Goal: Information Seeking & Learning: Learn about a topic

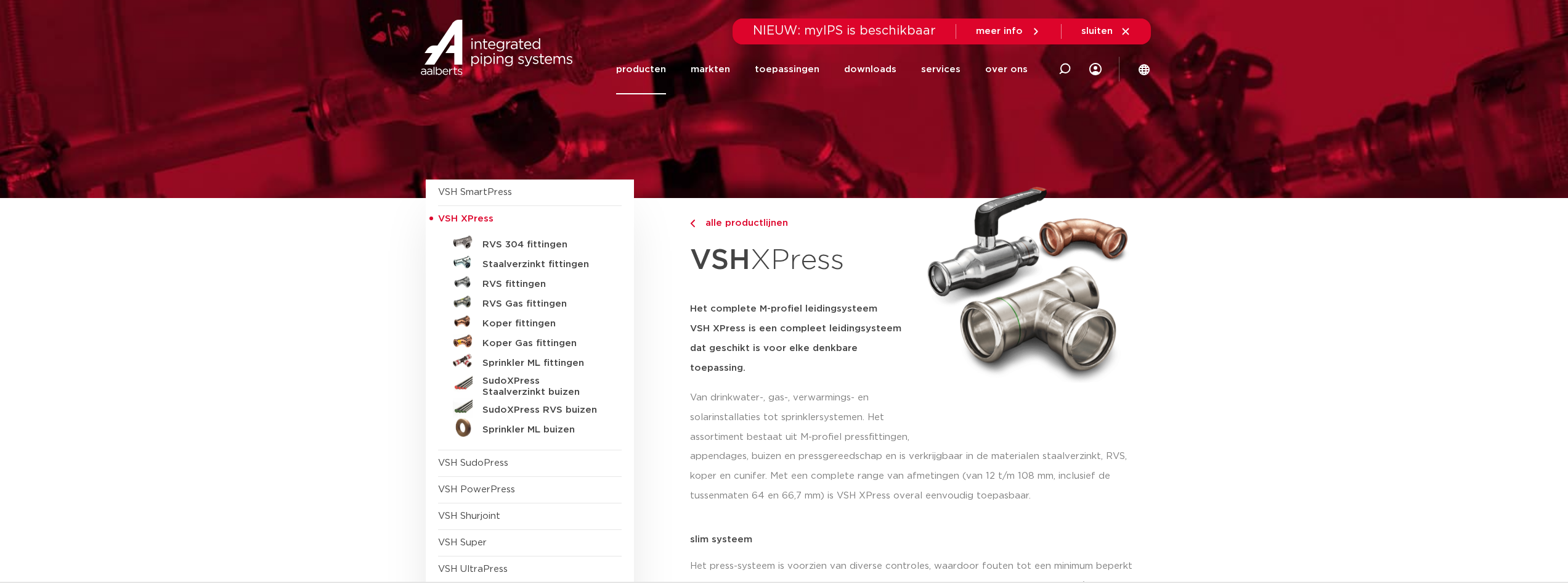
click at [526, 290] on link "RVS fittingen" at bounding box center [529, 281] width 183 height 20
click at [528, 286] on h5 "RVS fittingen" at bounding box center [543, 283] width 122 height 11
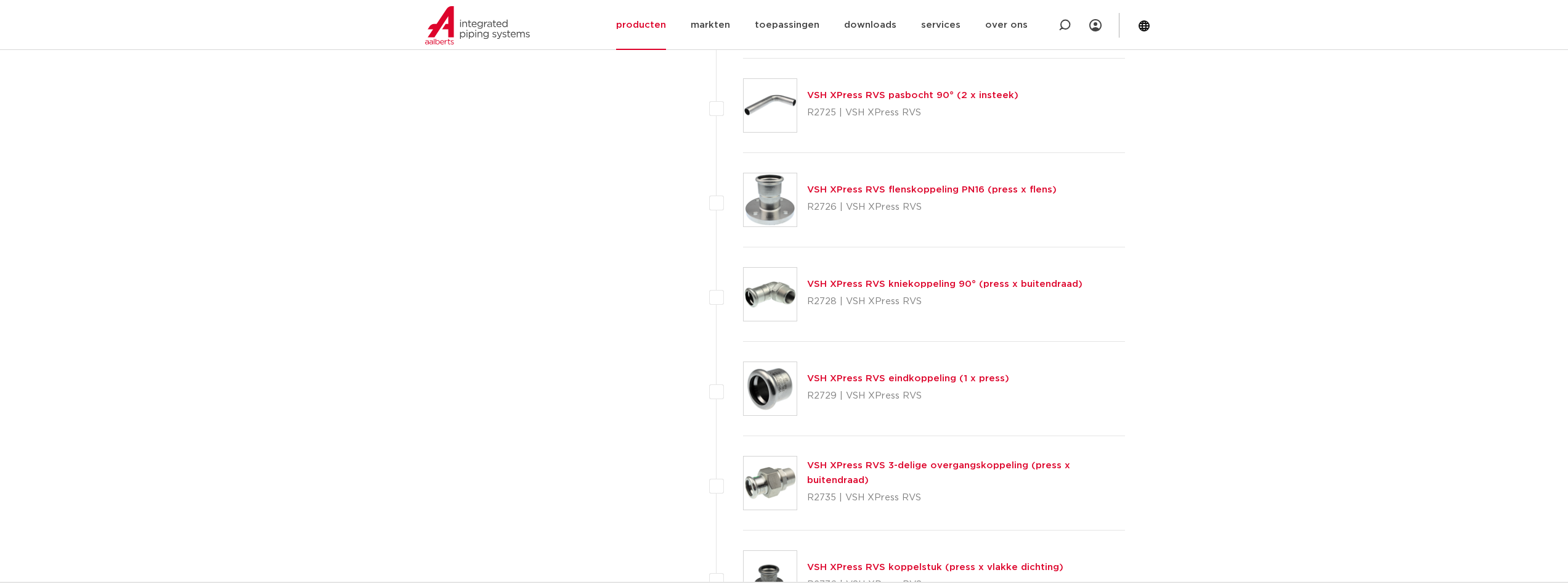
scroll to position [2343, 0]
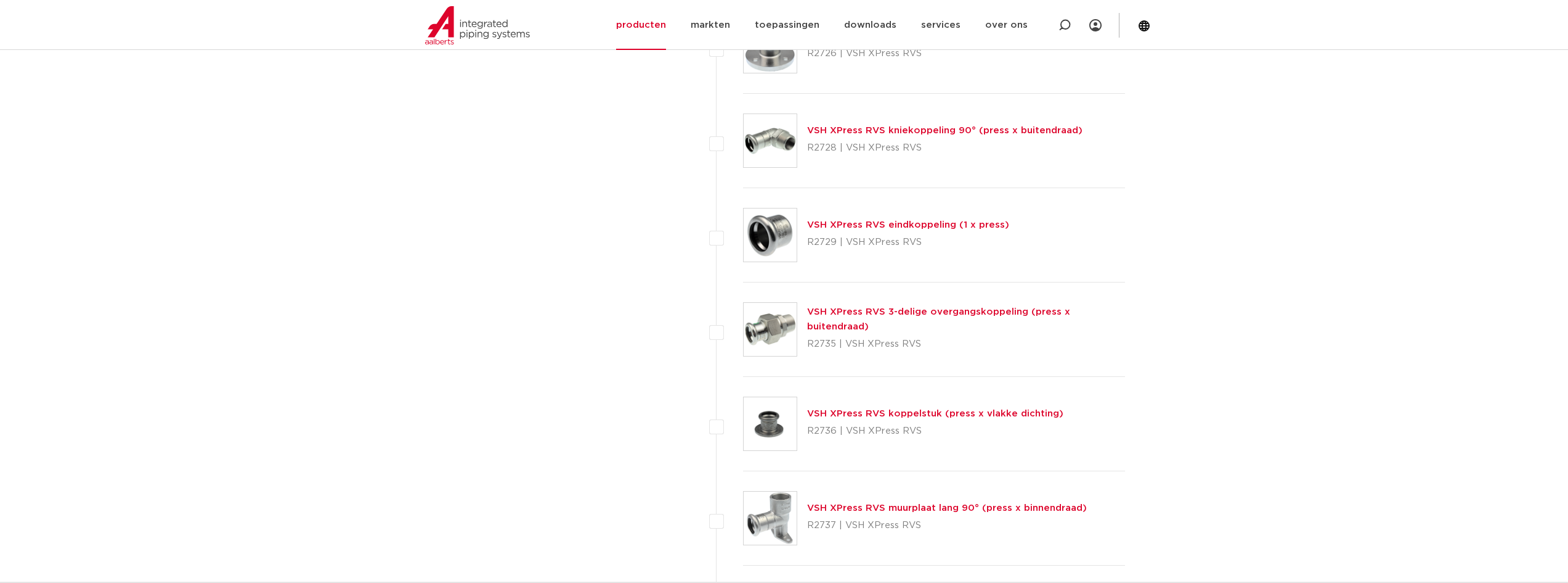
click at [870, 319] on link "VSH XPress RVS 3-delige overgangskoppeling (press x buitendraad)" at bounding box center [939, 319] width 263 height 24
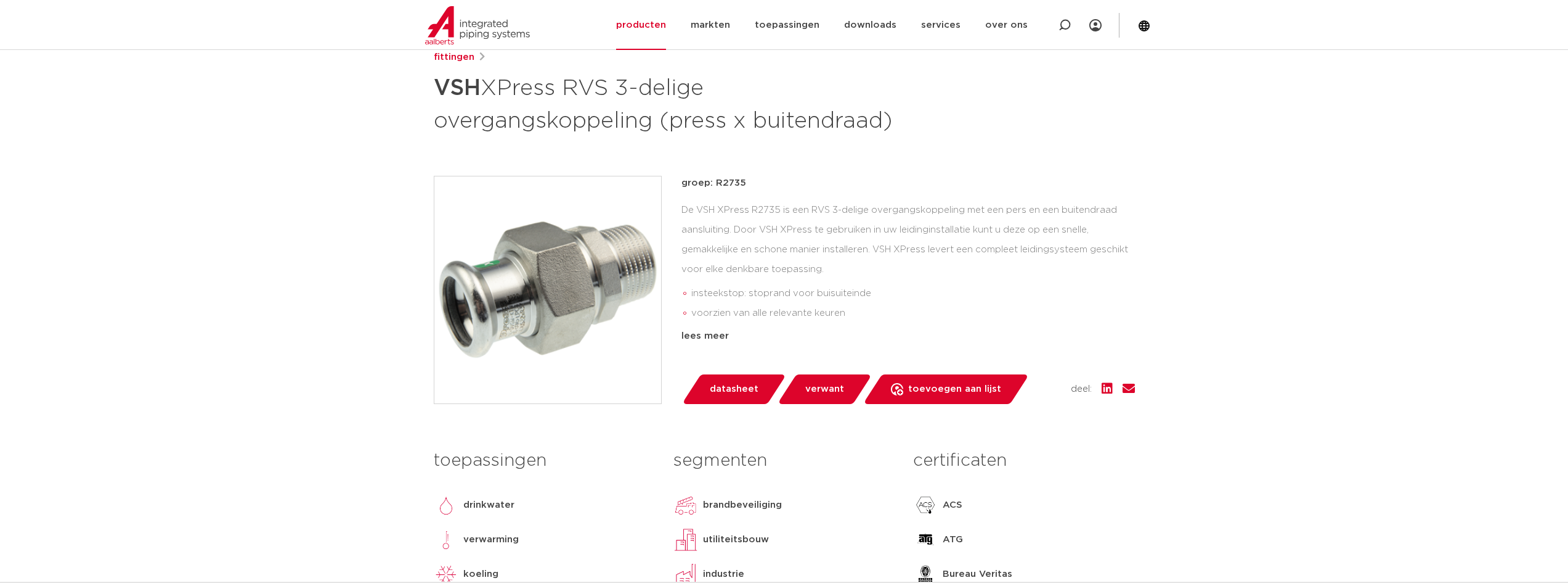
scroll to position [185, 0]
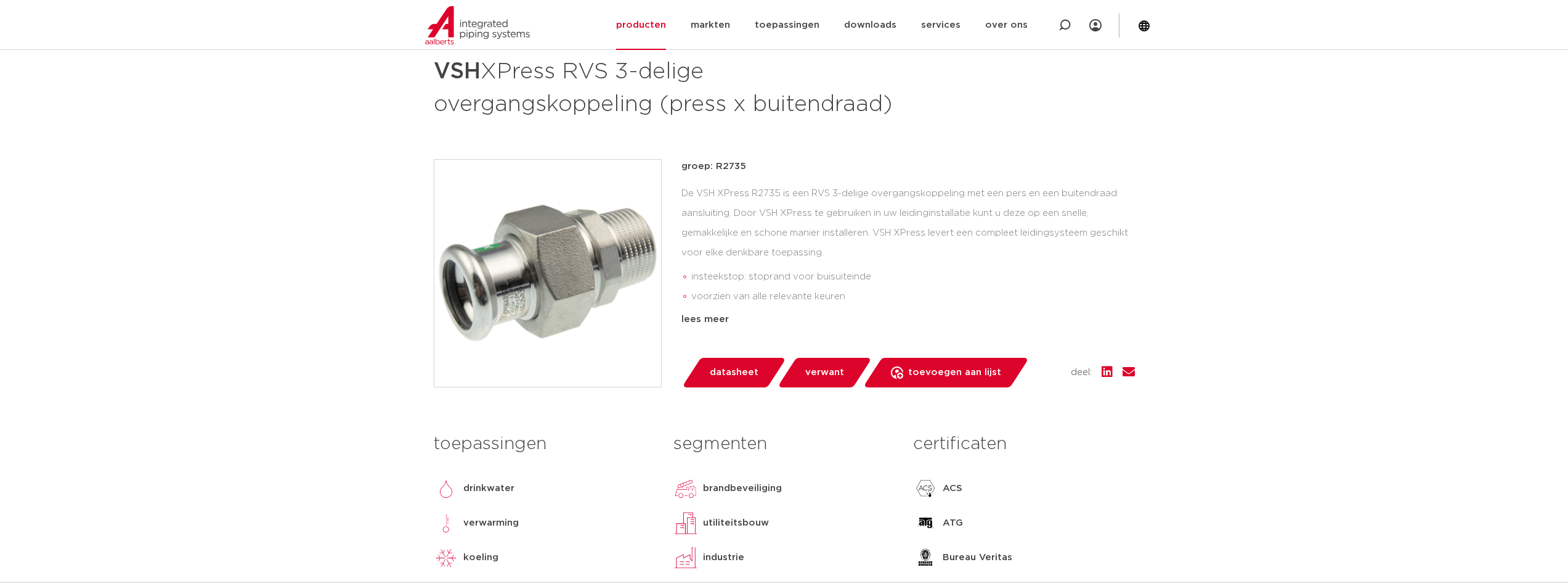
click at [730, 167] on p "groep: R2735" at bounding box center [907, 167] width 453 height 15
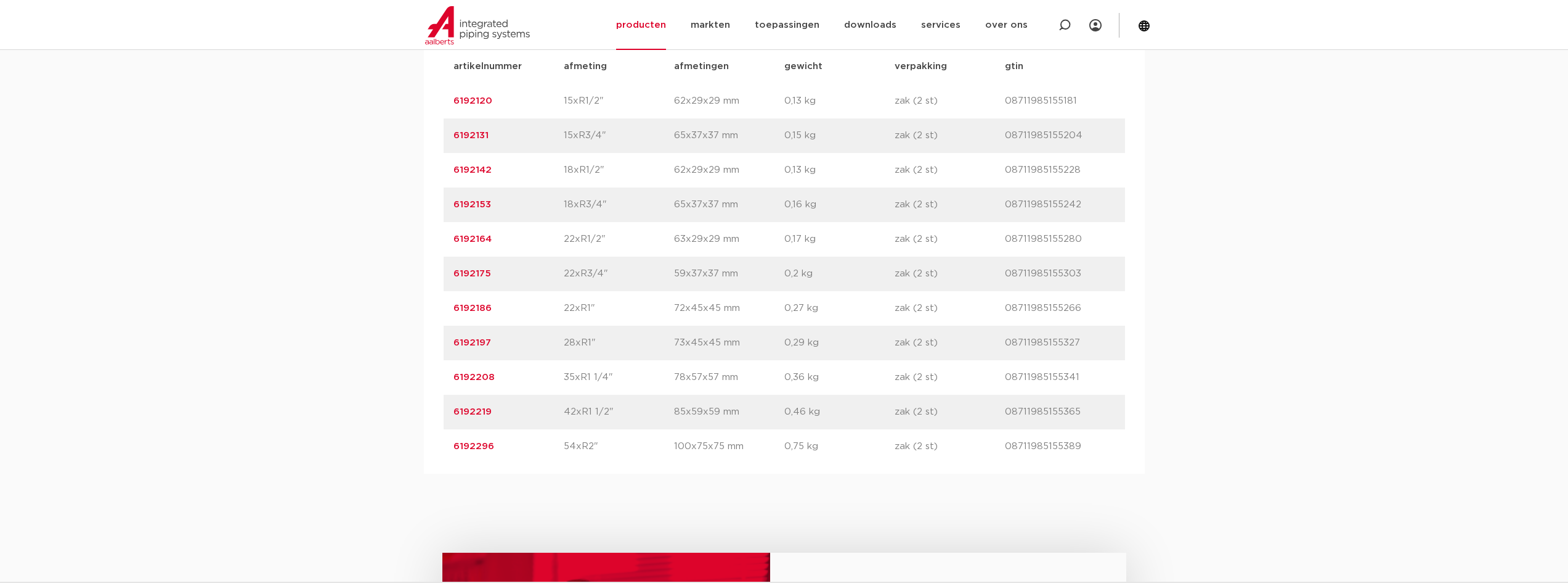
scroll to position [863, 0]
drag, startPoint x: 561, startPoint y: 379, endPoint x: 642, endPoint y: 373, distance: 81.2
click at [642, 373] on div "artikelnummer 6192208 afmeting 35xR1 1/4" afmetingen 78x57x57 mm gewicht 0,36 k…" at bounding box center [784, 378] width 681 height 34
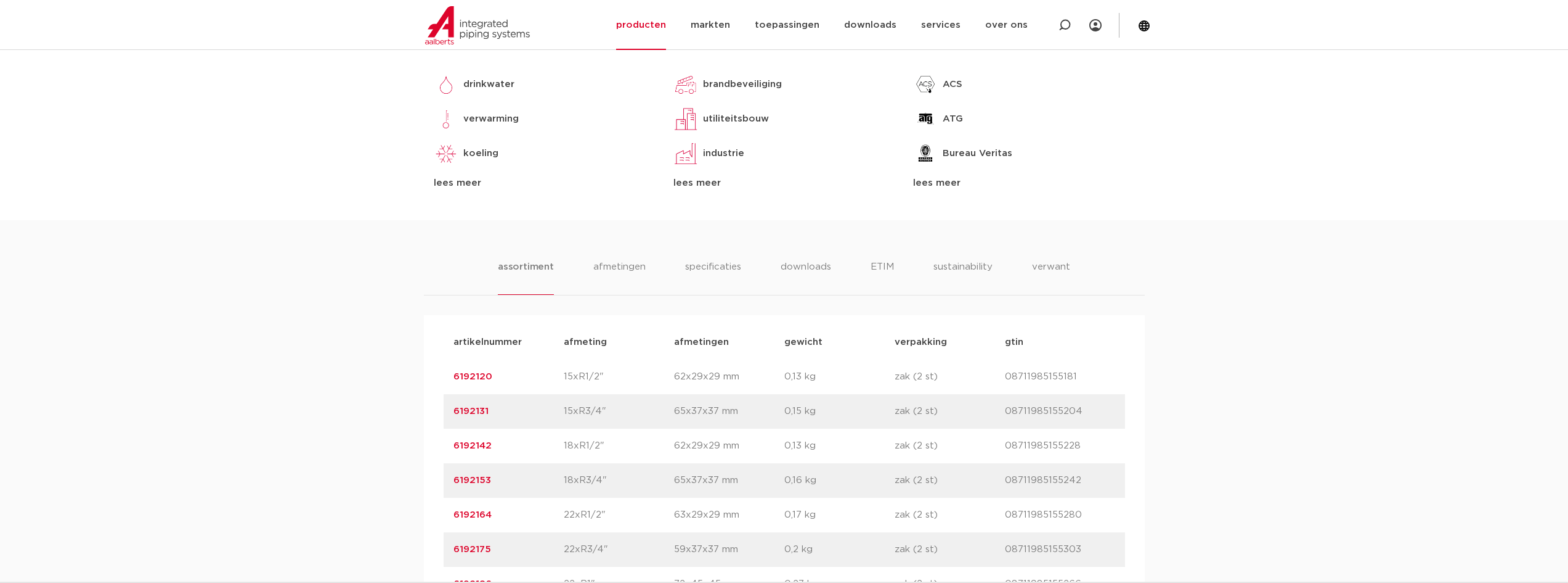
scroll to position [0, 0]
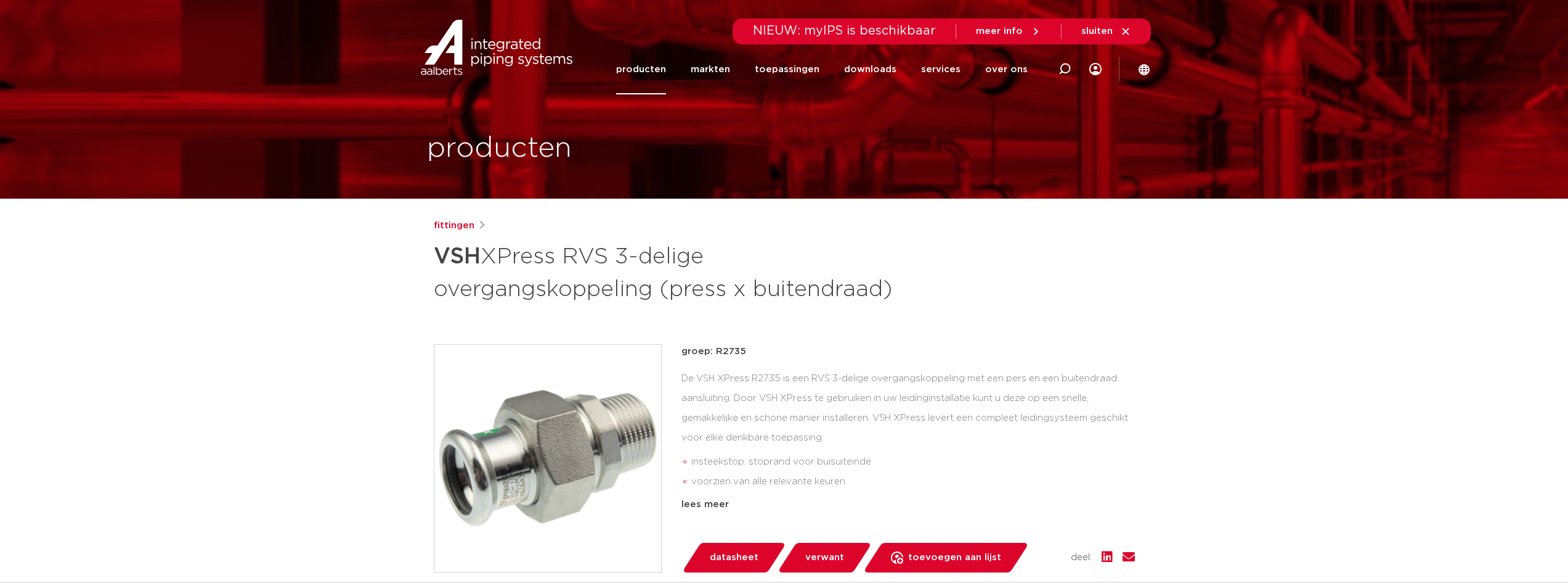
click at [1107, 269] on div "fittingen VSH XPress RVS 3-delige overgangskoppeling (press x buitendraad)" at bounding box center [784, 262] width 701 height 86
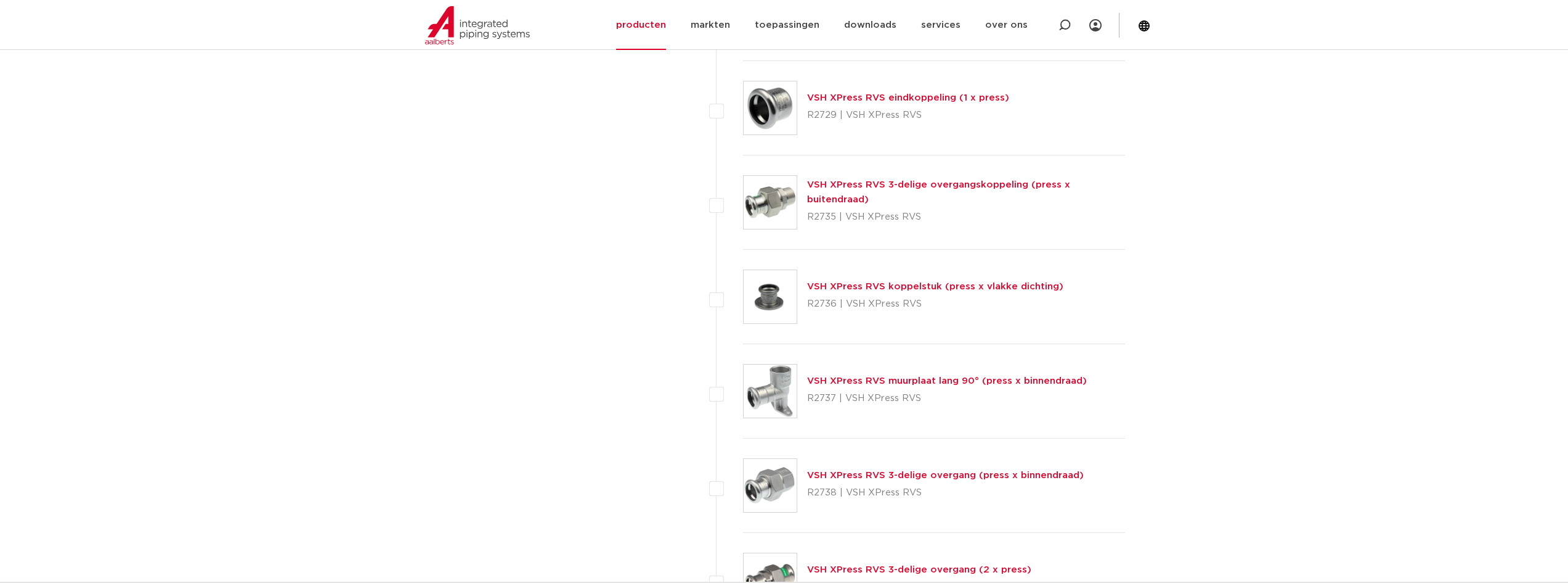
scroll to position [2466, 0]
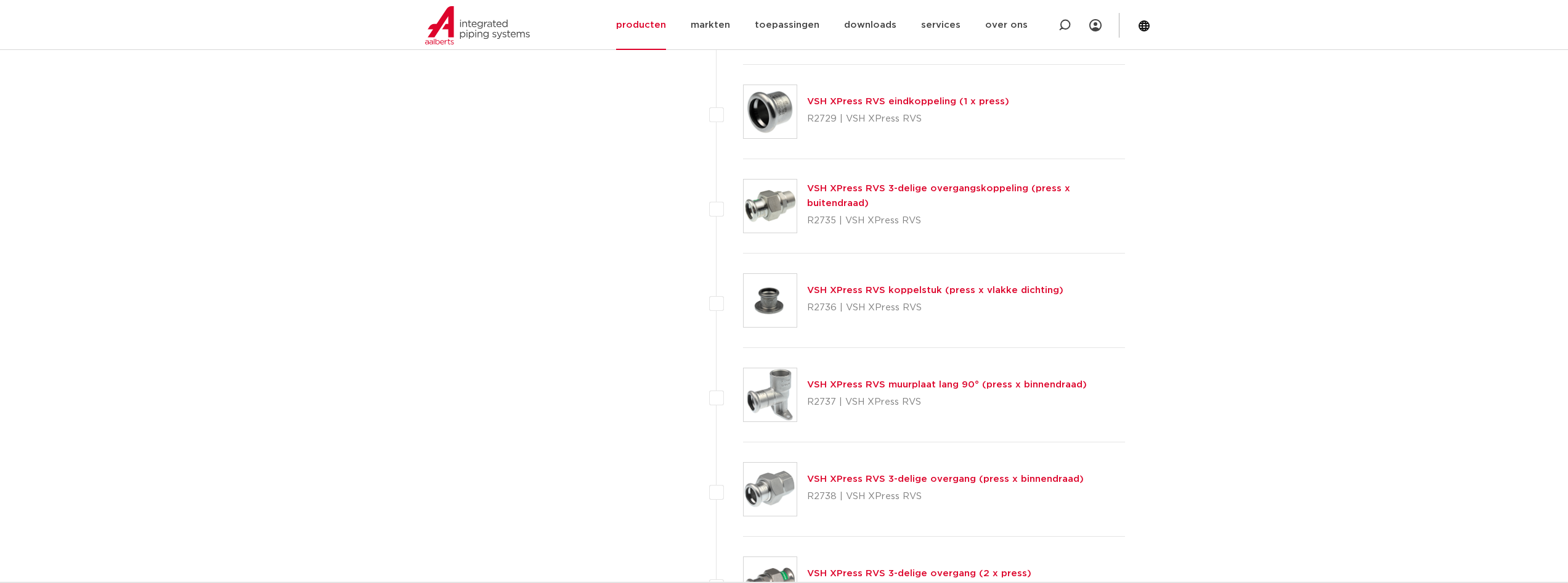
click at [845, 289] on link "VSH XPress RVS koppelstuk (press x vlakke dichting)" at bounding box center [935, 290] width 256 height 9
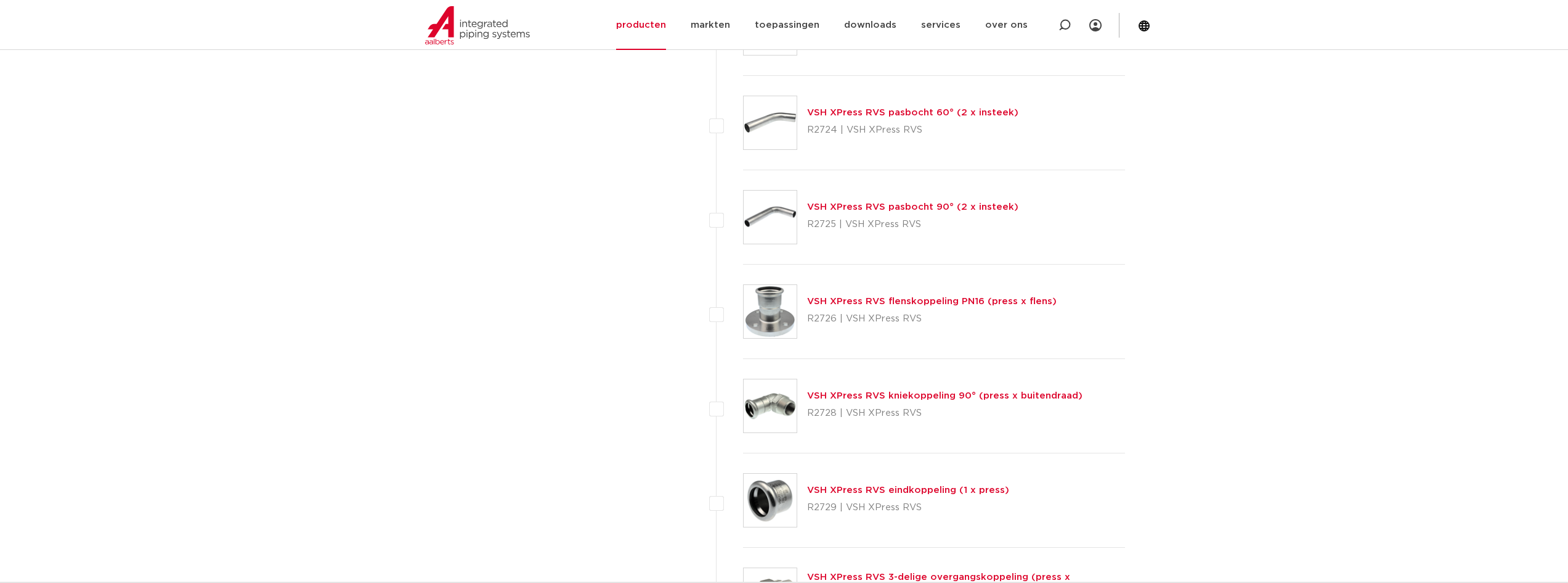
scroll to position [2096, 0]
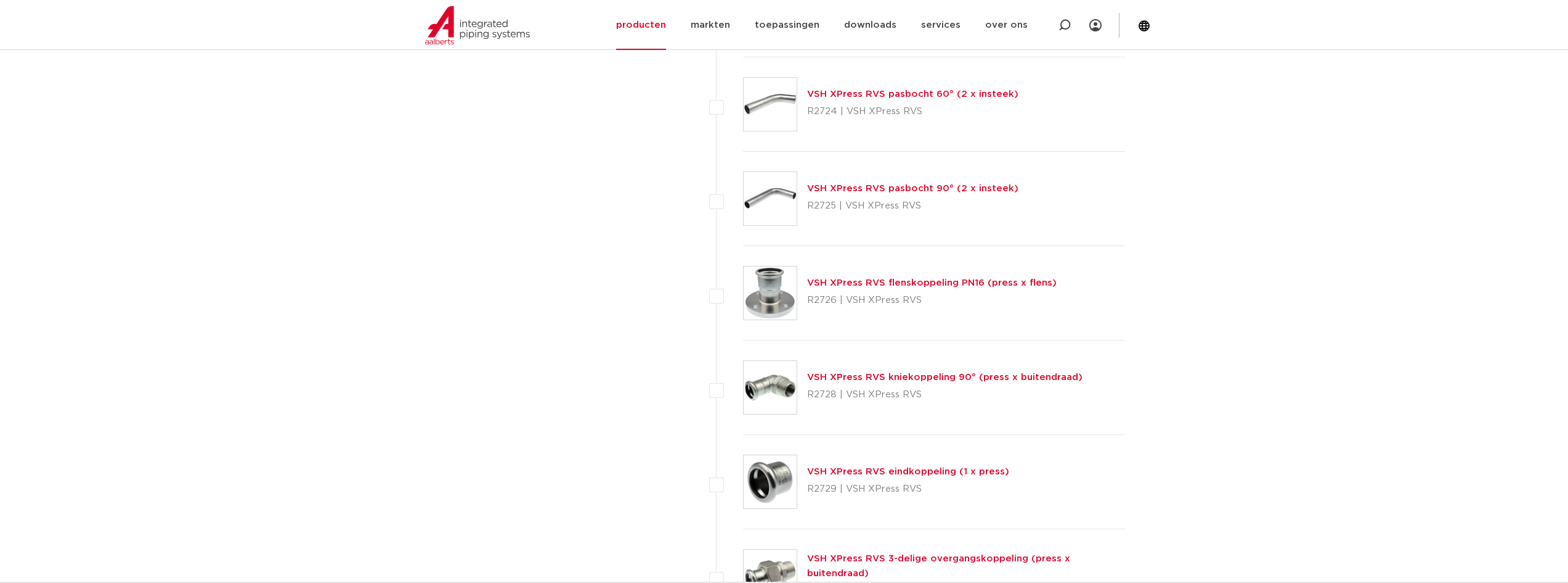
click at [817, 286] on link "VSH XPress RVS flenskoppeling PN16 (press x flens)" at bounding box center [932, 283] width 250 height 9
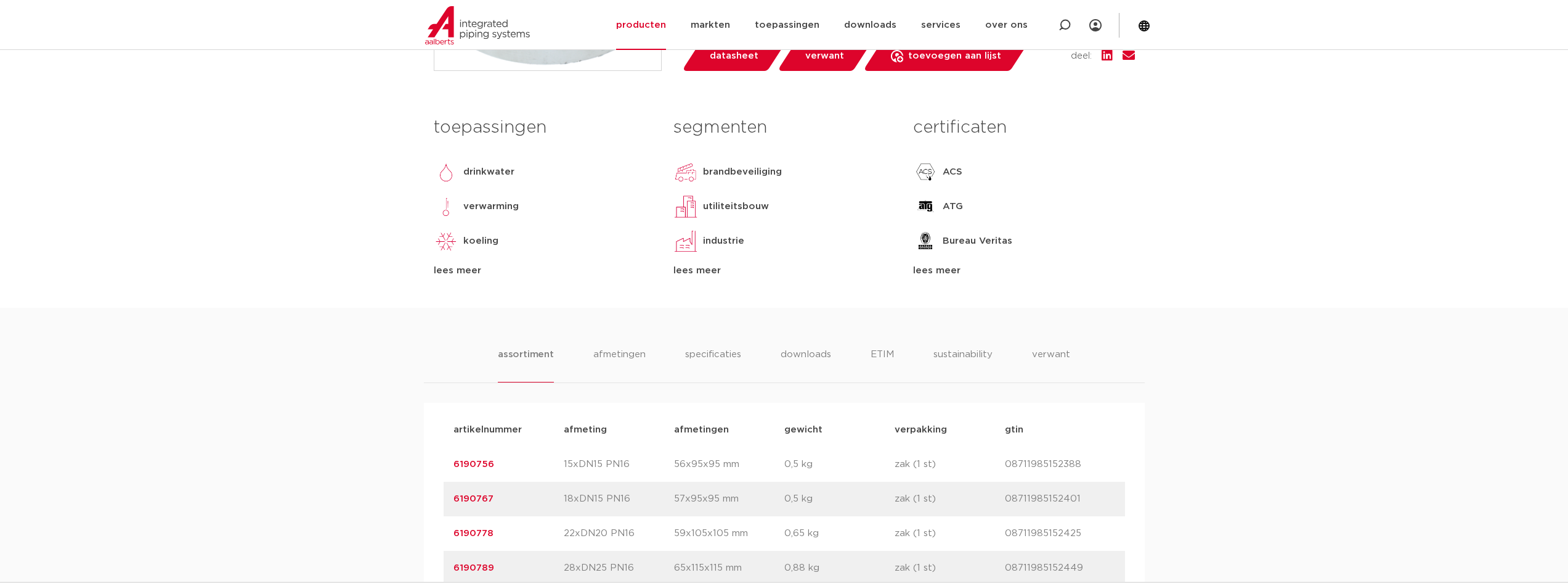
scroll to position [493, 0]
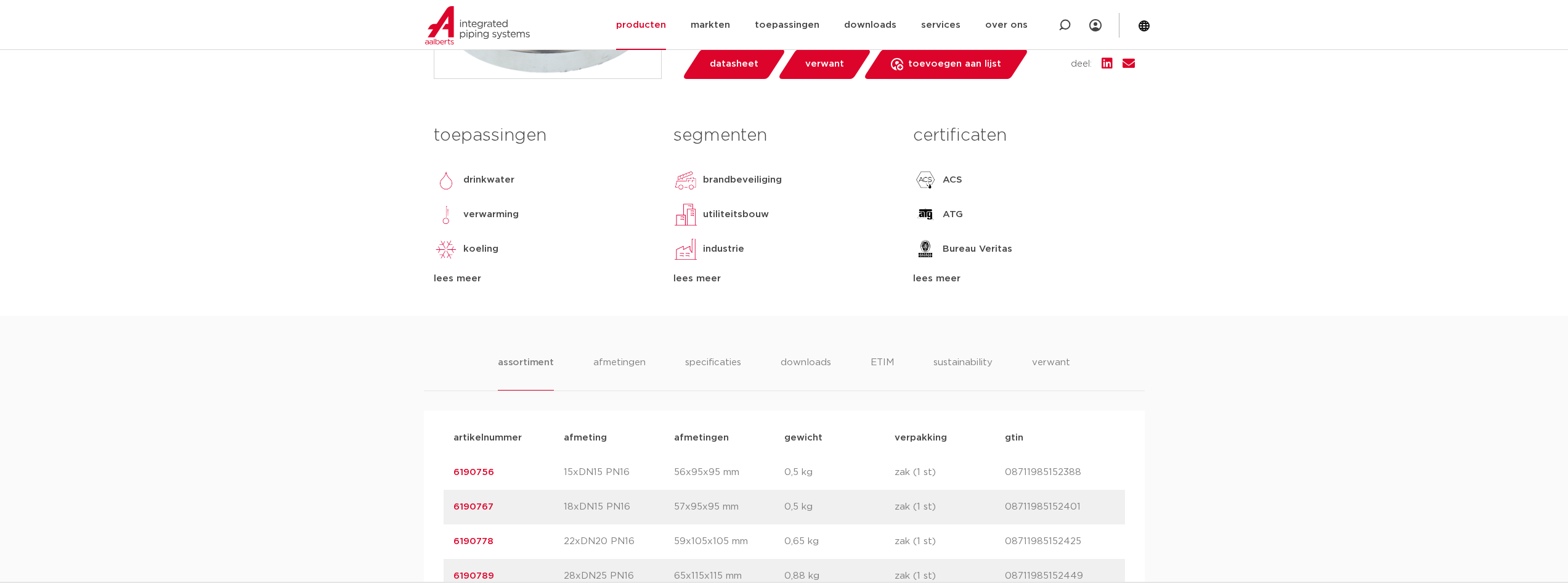
click at [1142, 303] on div "toepassingen [GEOGRAPHIC_DATA] verwarming koeling [GEOGRAPHIC_DATA] [GEOGRAPHIC…" at bounding box center [784, 217] width 720 height 197
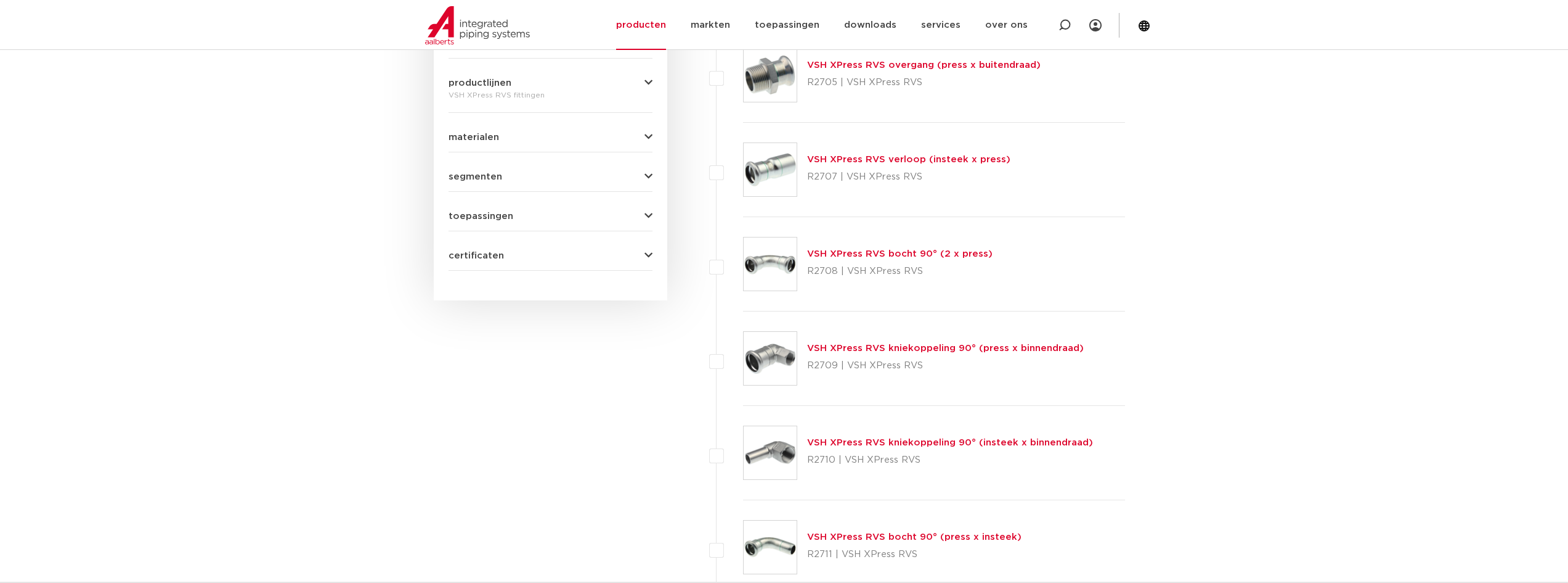
scroll to position [617, 0]
click at [887, 156] on link "VSH XPress RVS verloop (insteek x press)" at bounding box center [909, 159] width 203 height 9
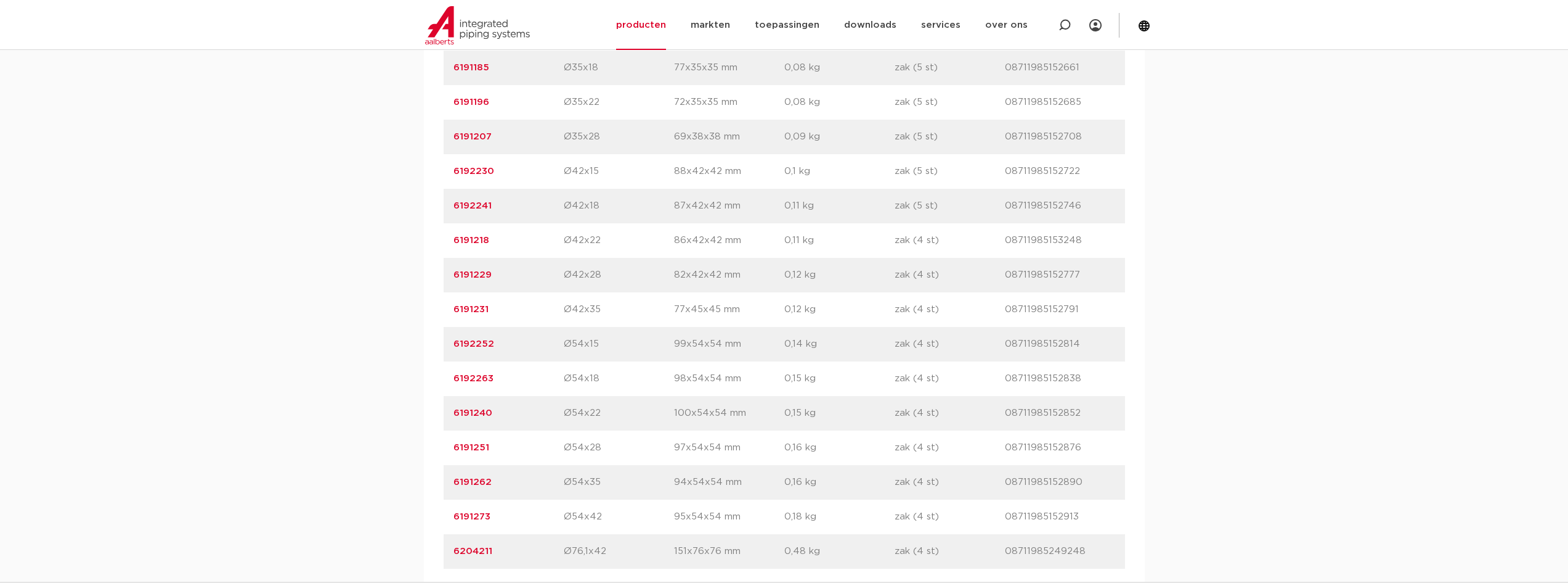
scroll to position [1171, 0]
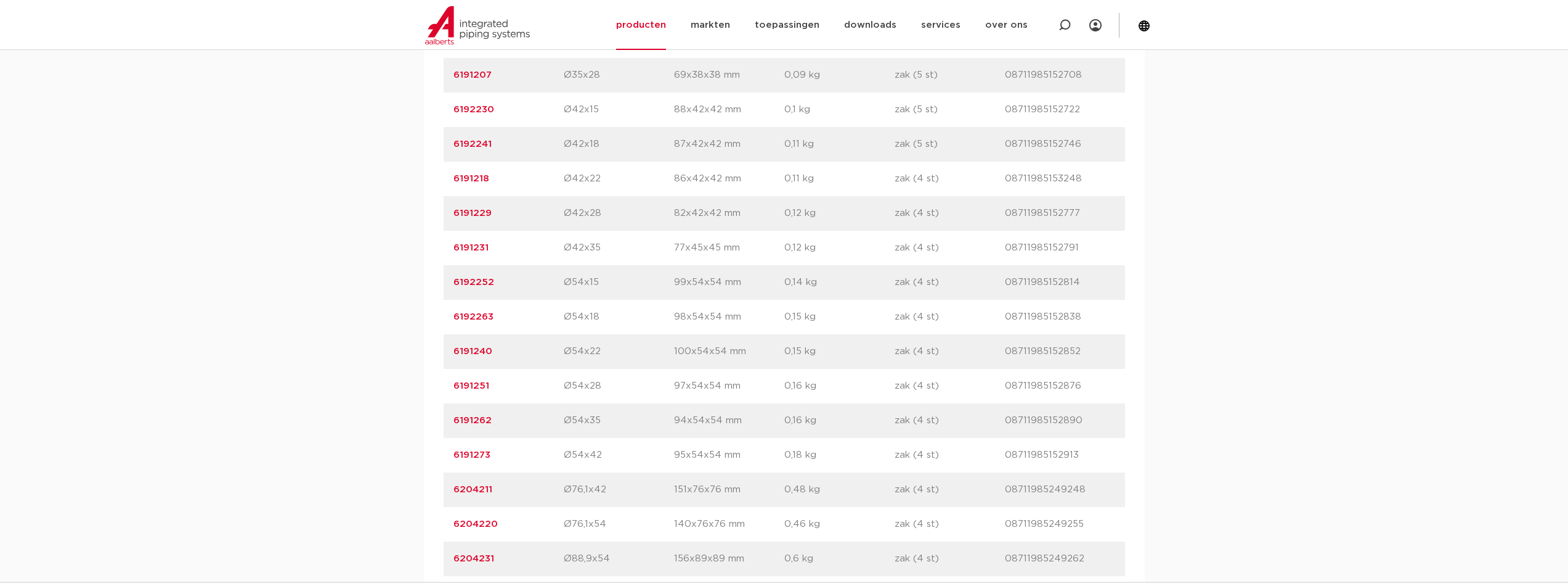
drag, startPoint x: 570, startPoint y: 417, endPoint x: 602, endPoint y: 416, distance: 32.0
click at [602, 416] on p "Ø54x35" at bounding box center [618, 420] width 110 height 15
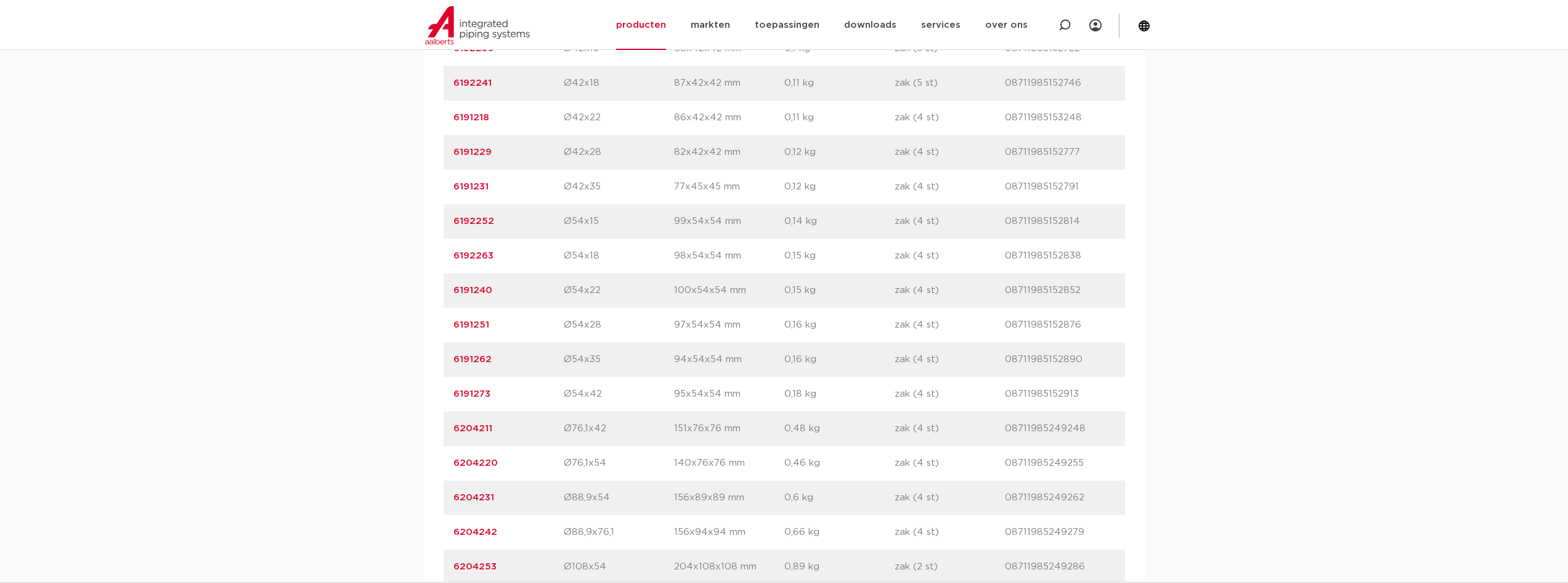
scroll to position [1233, 0]
click at [993, 320] on p "zak (4 st)" at bounding box center [949, 324] width 110 height 15
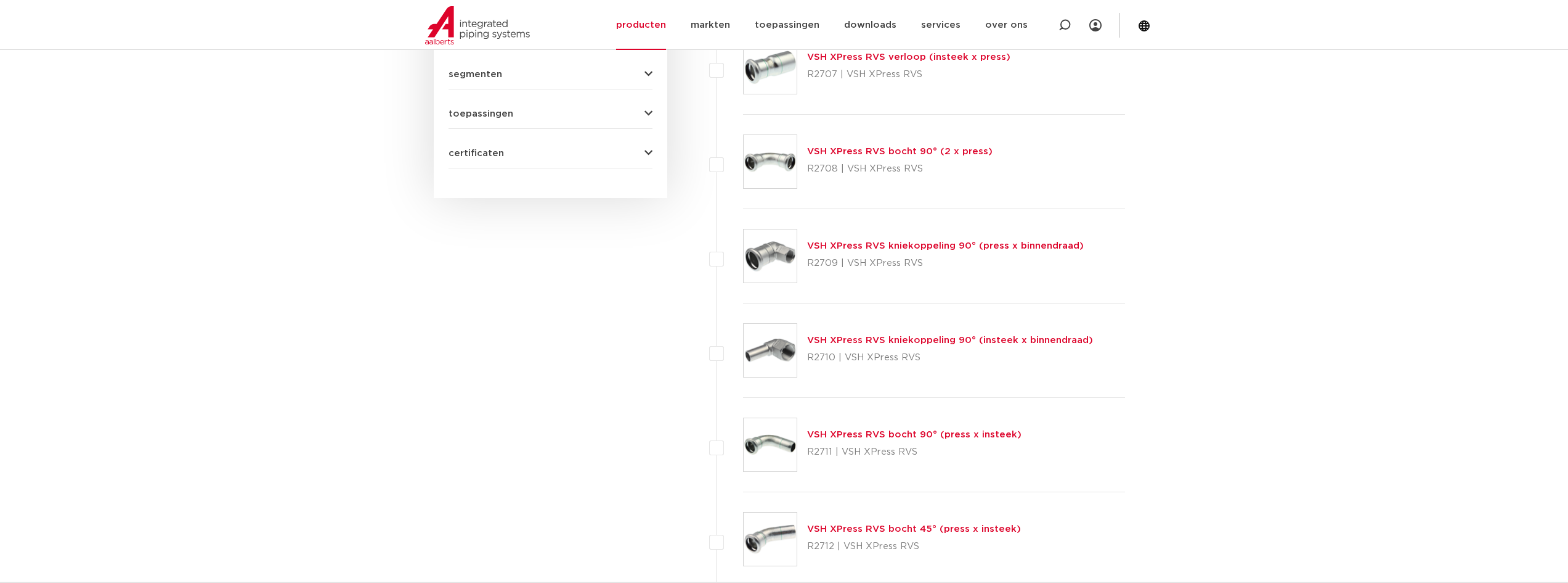
scroll to position [816, 0]
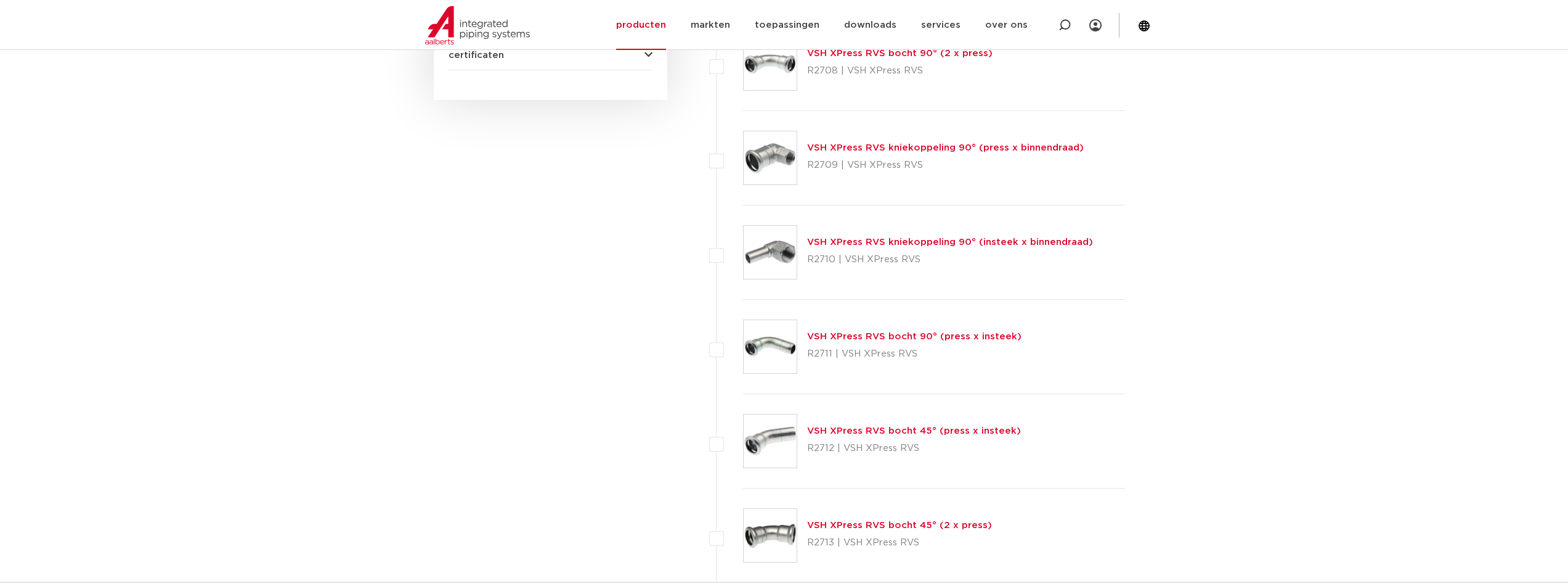
click at [781, 350] on img at bounding box center [770, 346] width 53 height 53
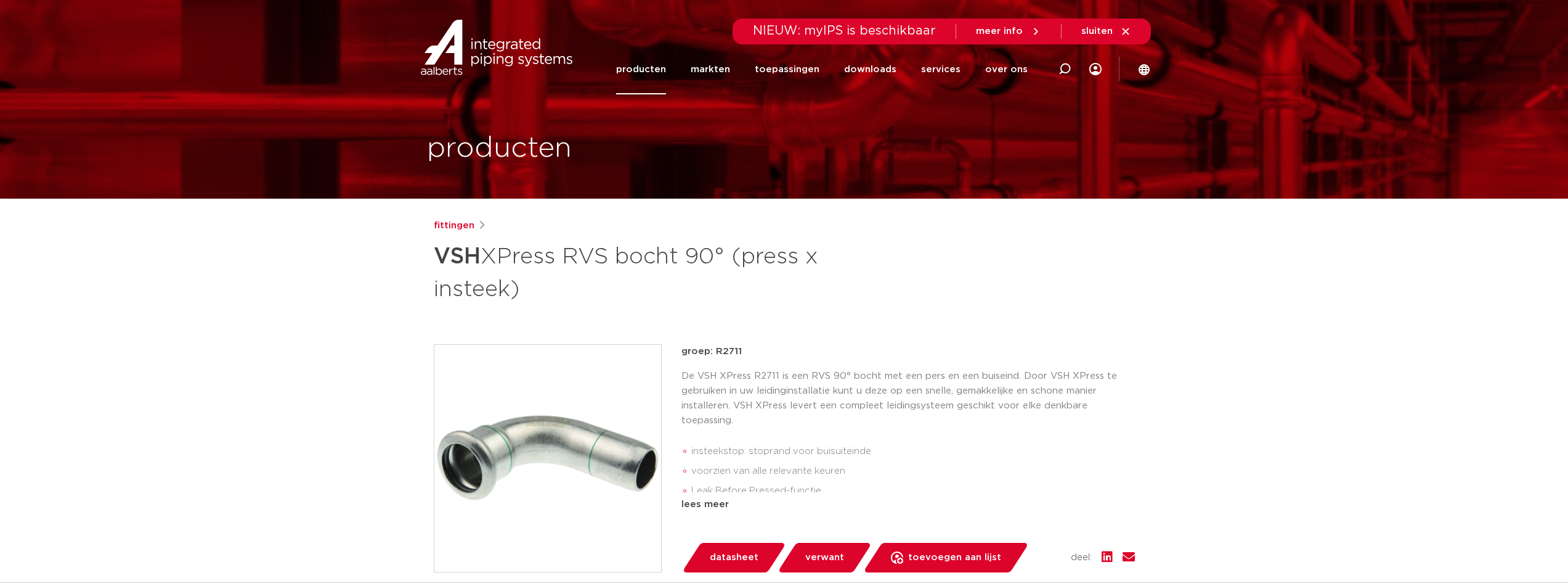
click at [268, 190] on section "producten" at bounding box center [784, 99] width 1568 height 199
drag, startPoint x: 277, startPoint y: 180, endPoint x: 282, endPoint y: 168, distance: 13.0
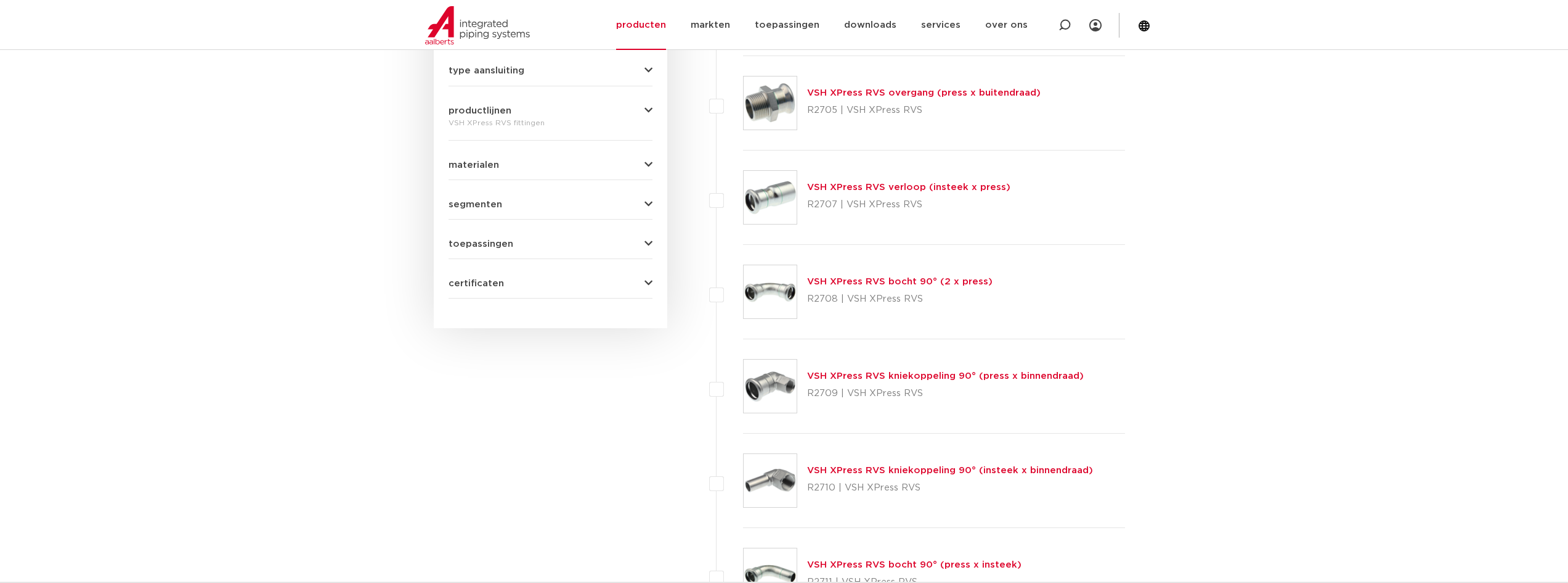
scroll to position [570, 0]
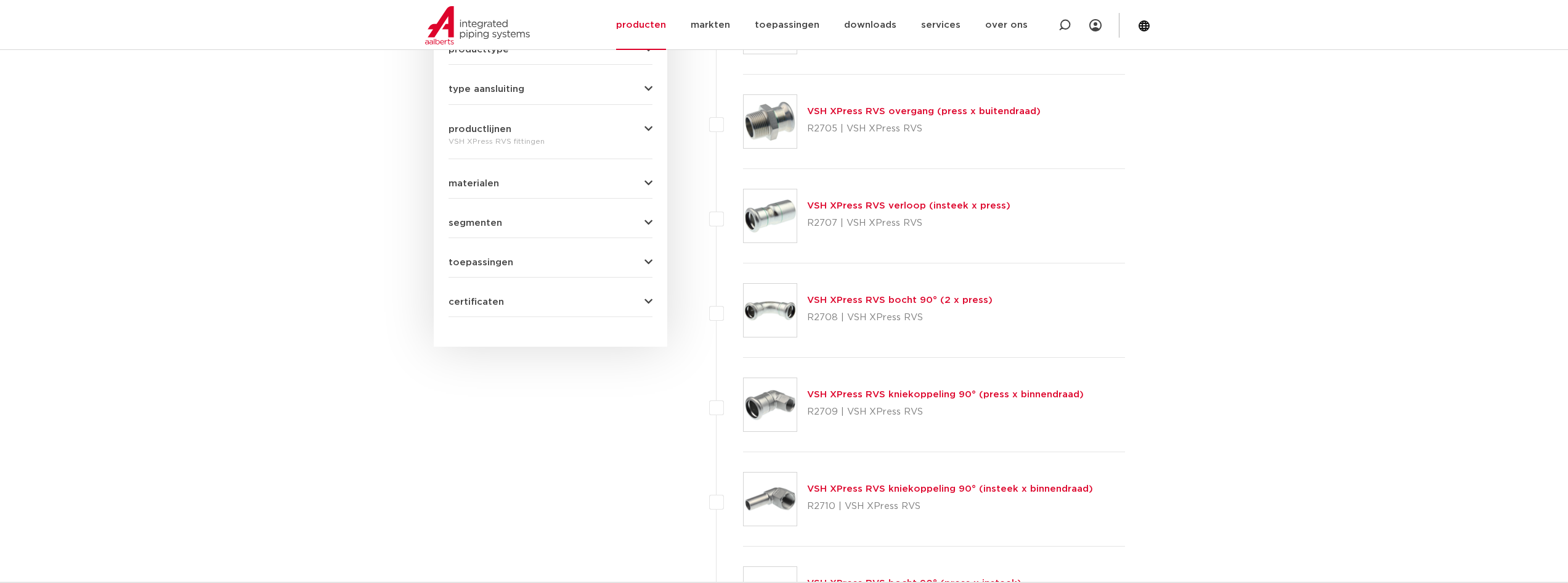
click at [780, 307] on img at bounding box center [770, 310] width 53 height 53
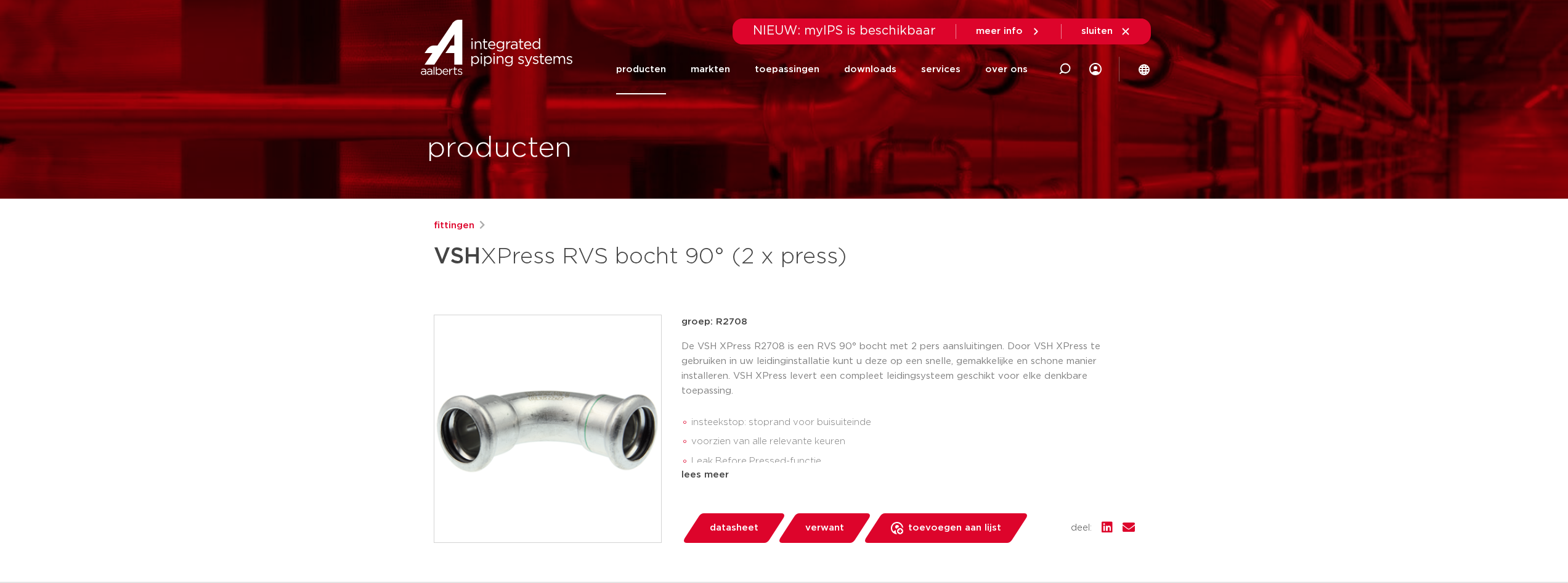
click at [588, 400] on img at bounding box center [547, 428] width 227 height 227
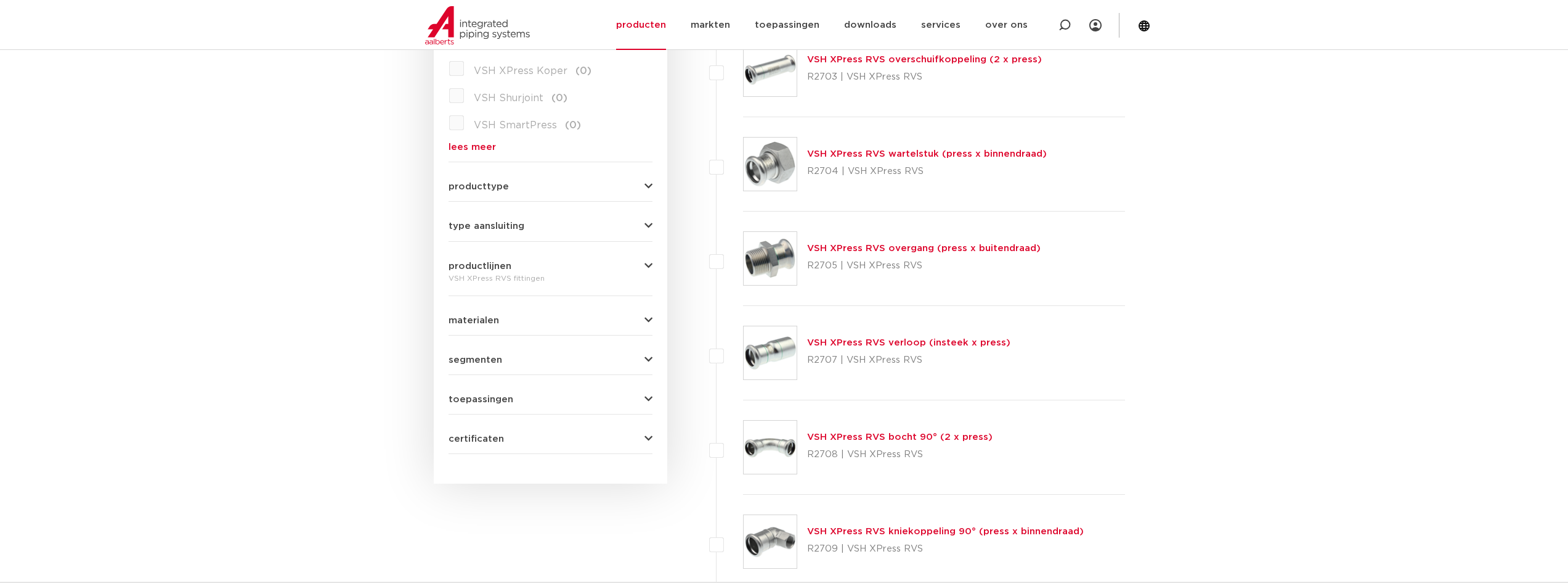
scroll to position [555, 0]
